Goal: Transaction & Acquisition: Download file/media

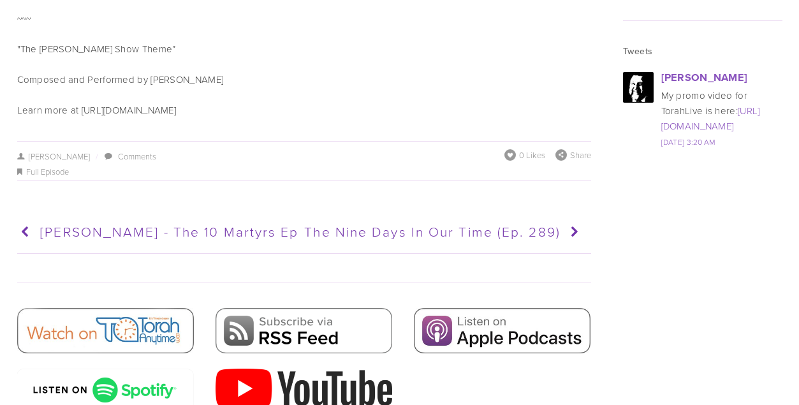
scroll to position [1985, 0]
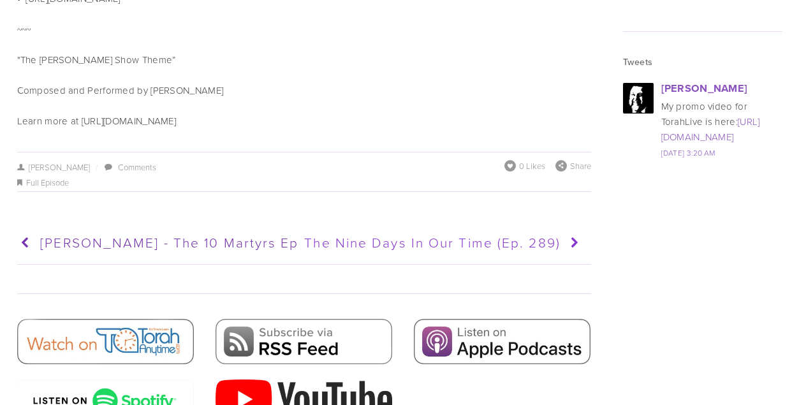
click at [573, 228] on icon at bounding box center [572, 243] width 24 height 32
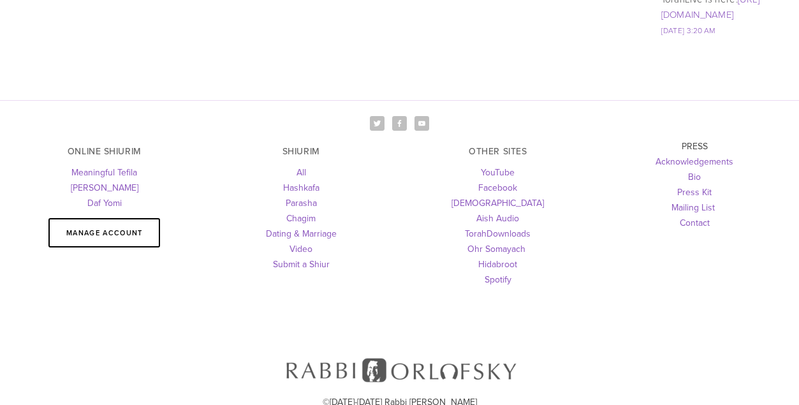
scroll to position [1475, 0]
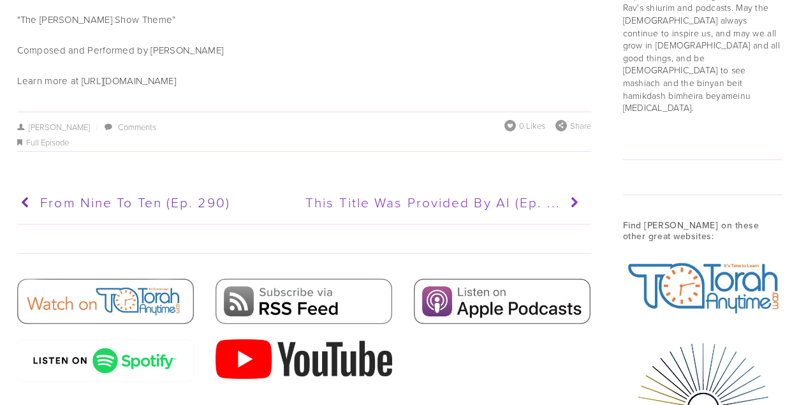
click at [573, 189] on icon at bounding box center [572, 203] width 24 height 32
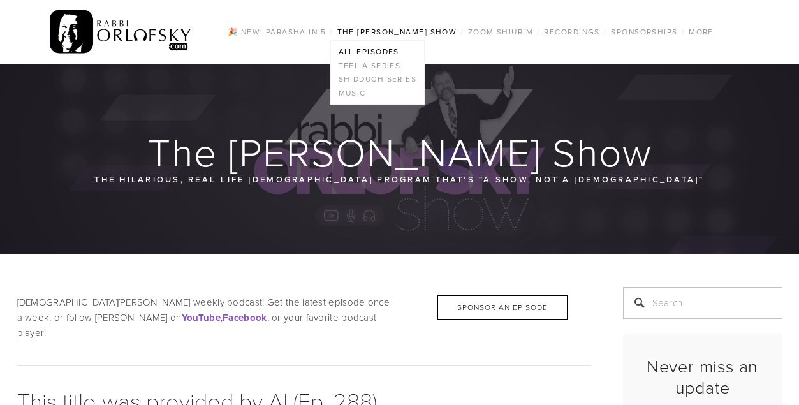
click at [440, 36] on link "The [PERSON_NAME] Show" at bounding box center [397, 32] width 128 height 17
click at [380, 52] on link "All Episodes" at bounding box center [378, 52] width 94 height 14
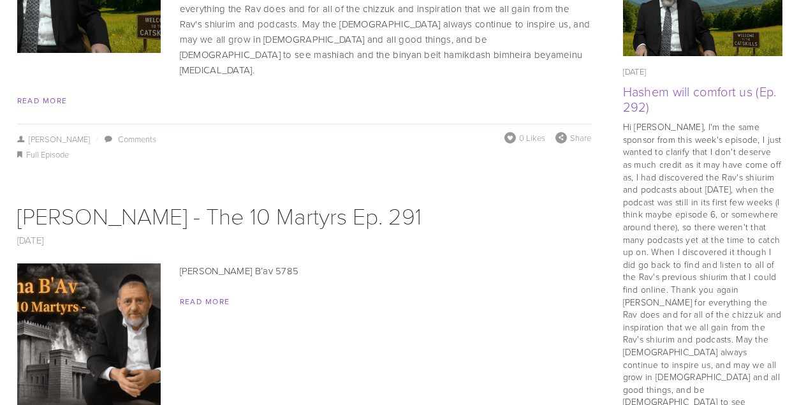
scroll to position [1115, 0]
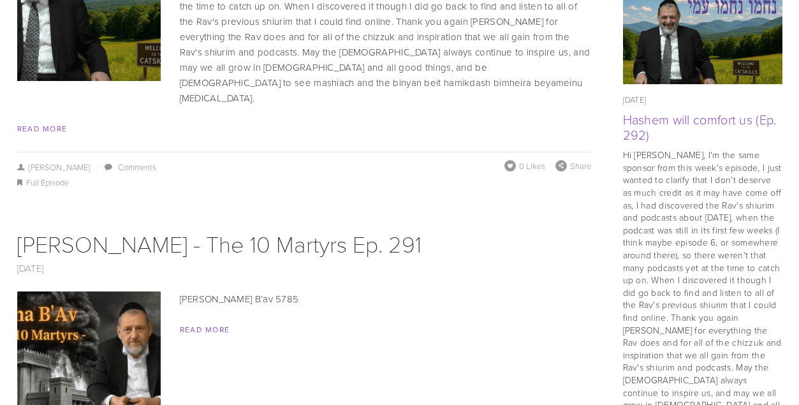
click at [139, 296] on img at bounding box center [88, 362] width 215 height 143
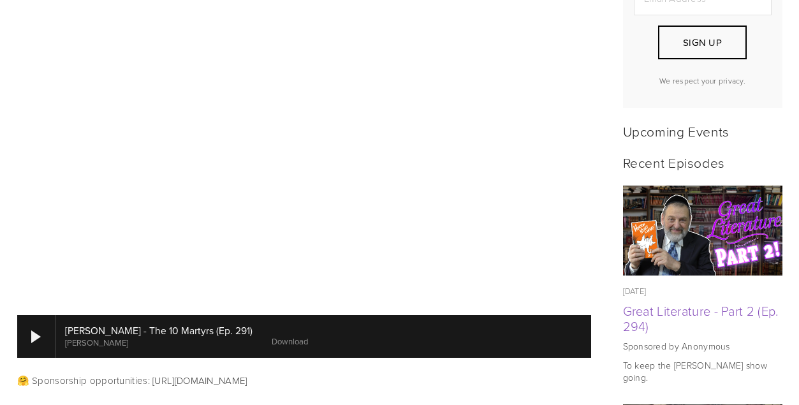
scroll to position [577, 0]
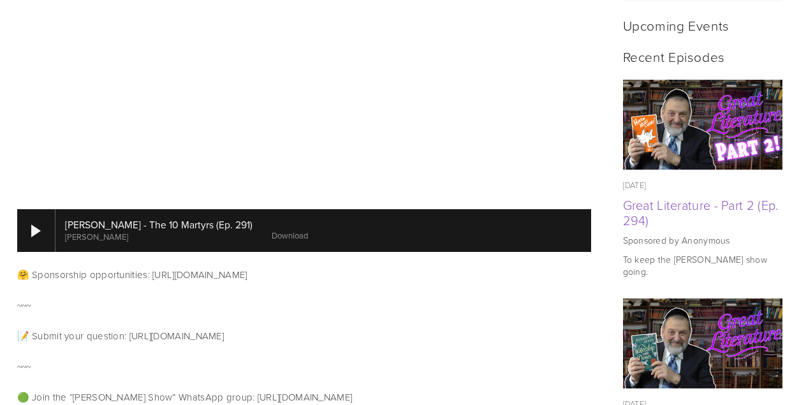
click at [272, 230] on link "Download" at bounding box center [290, 235] width 36 height 11
